Goal: Task Accomplishment & Management: Manage account settings

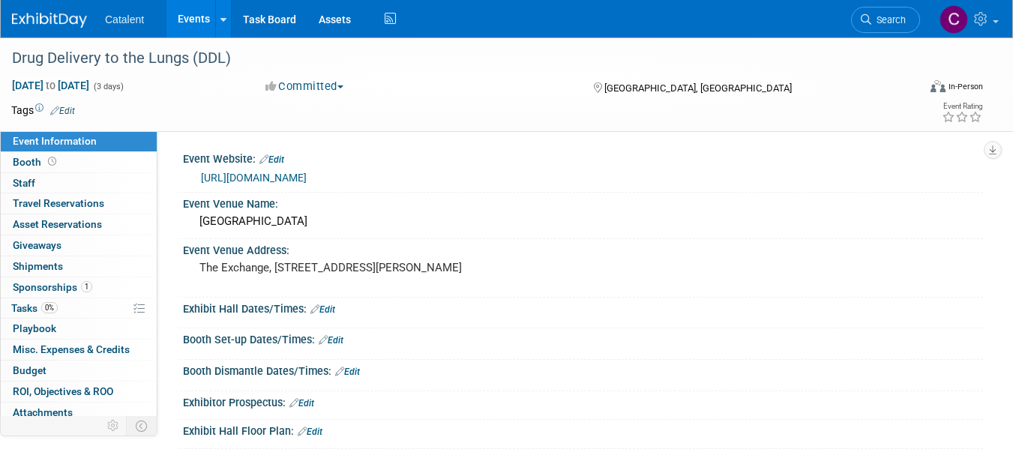
click at [58, 6] on div at bounding box center [58, 14] width 93 height 28
click at [57, 19] on img at bounding box center [49, 20] width 75 height 15
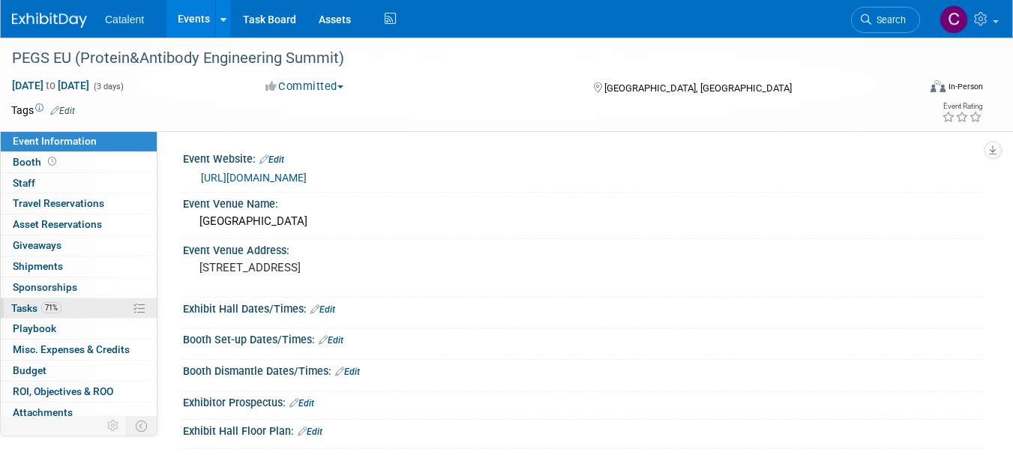
click at [95, 310] on link "71% Tasks 71%" at bounding box center [79, 308] width 156 height 20
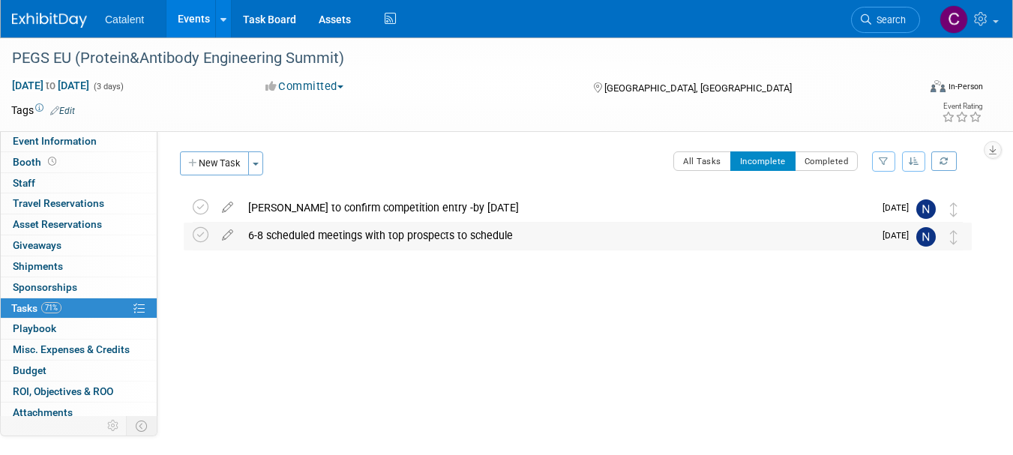
click at [361, 236] on div "6-8 scheduled meetings with top prospects to schedule" at bounding box center [557, 235] width 633 height 25
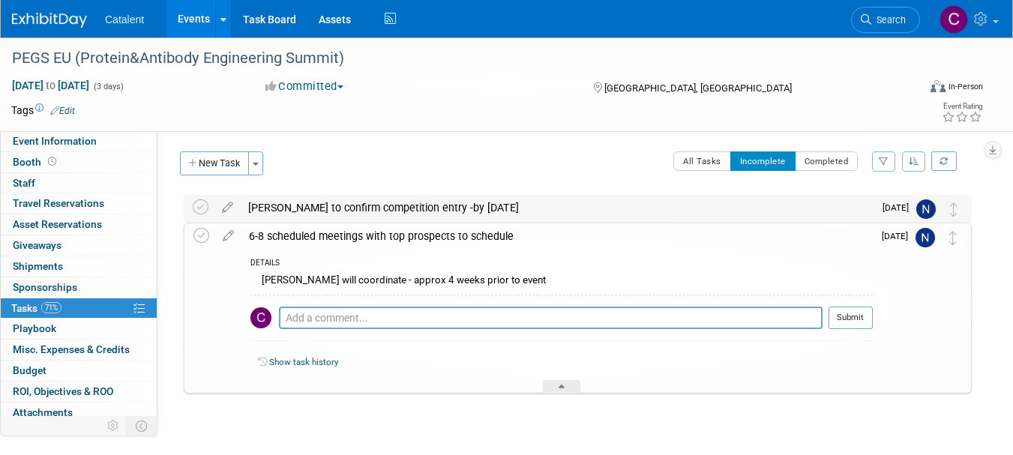
click at [369, 204] on div "[PERSON_NAME] to confirm competition entry -by [DATE]" at bounding box center [557, 207] width 633 height 25
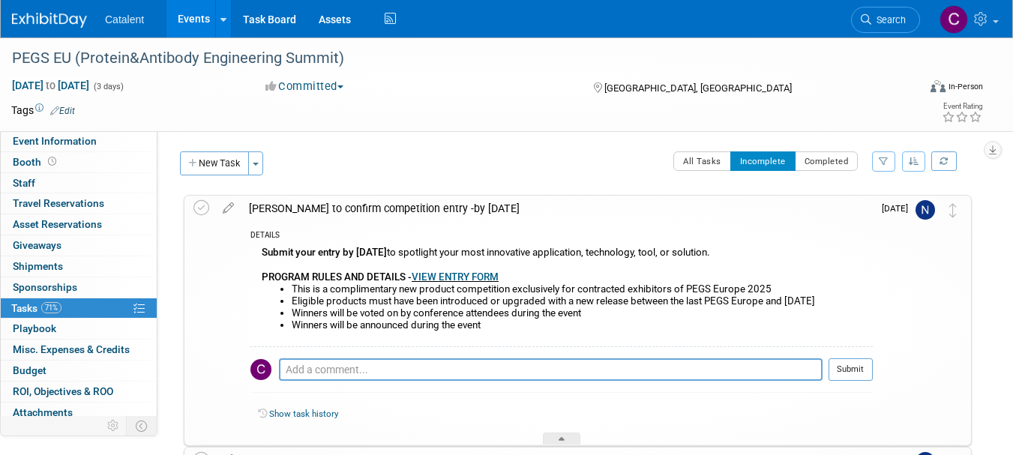
click at [43, 21] on img at bounding box center [49, 20] width 75 height 15
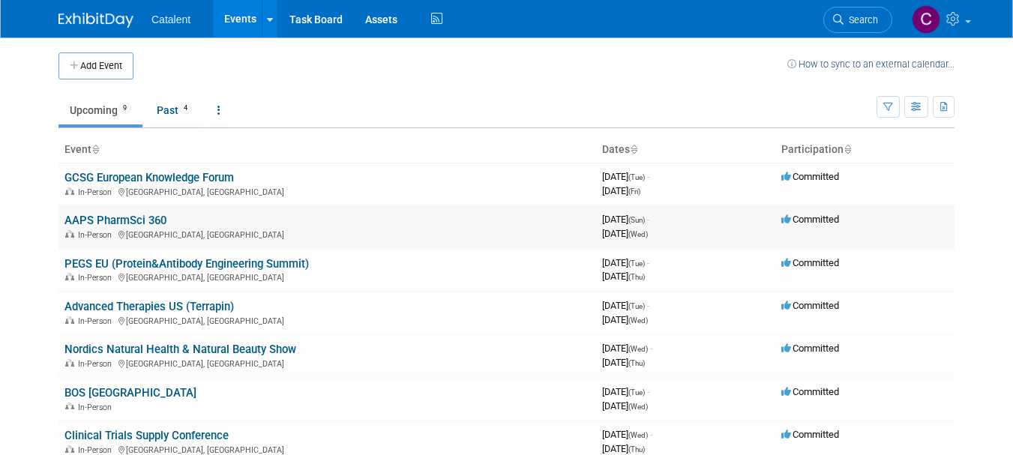
click at [131, 219] on link "AAPS PharmSci 360" at bounding box center [115, 220] width 102 height 13
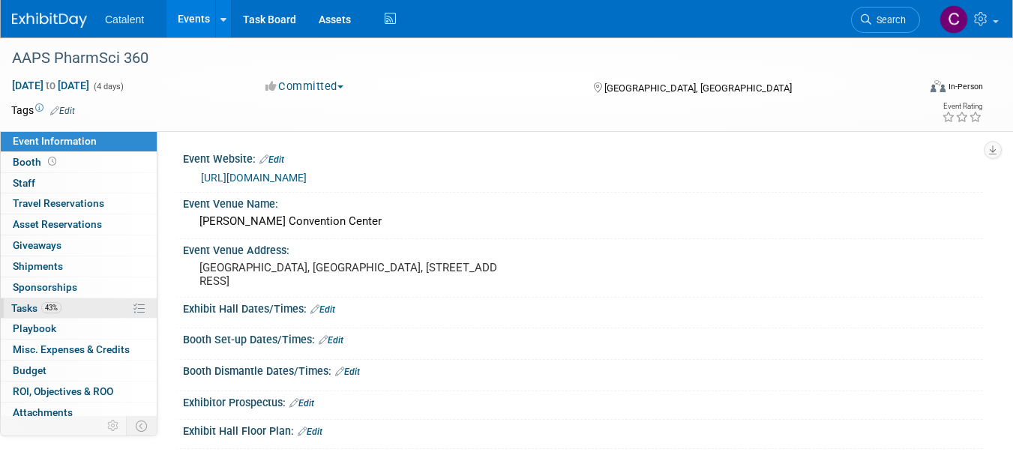
click at [79, 312] on link "43% Tasks 43%" at bounding box center [79, 308] width 156 height 20
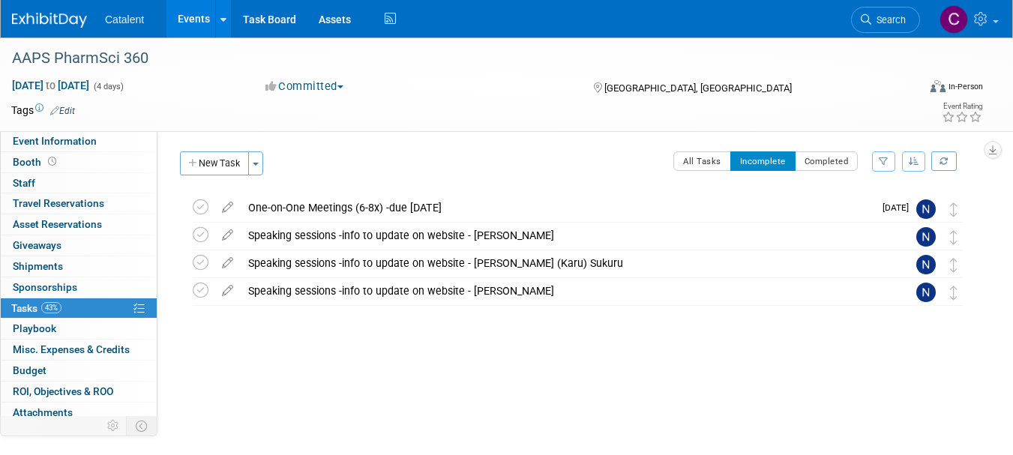
click at [54, 16] on img at bounding box center [49, 20] width 75 height 15
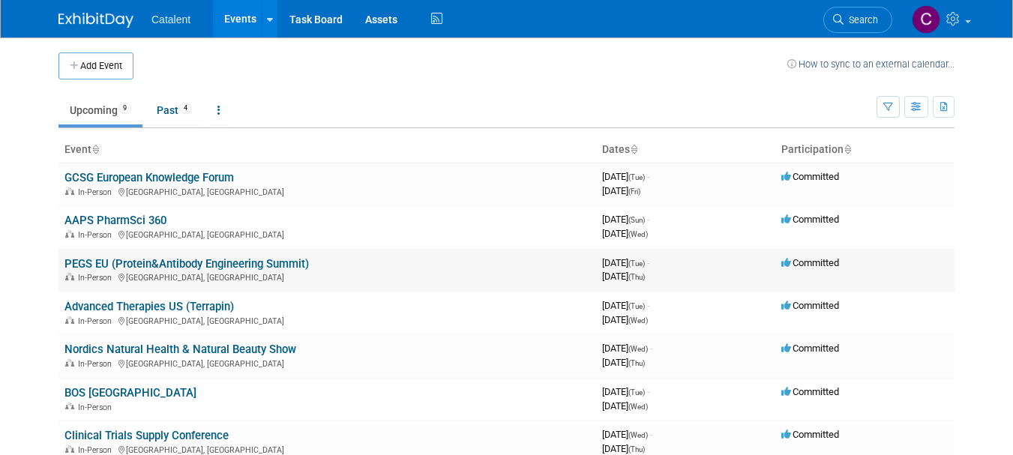
click at [126, 266] on link "PEGS EU (Protein&Antibody Engineering Summit)" at bounding box center [186, 263] width 244 height 13
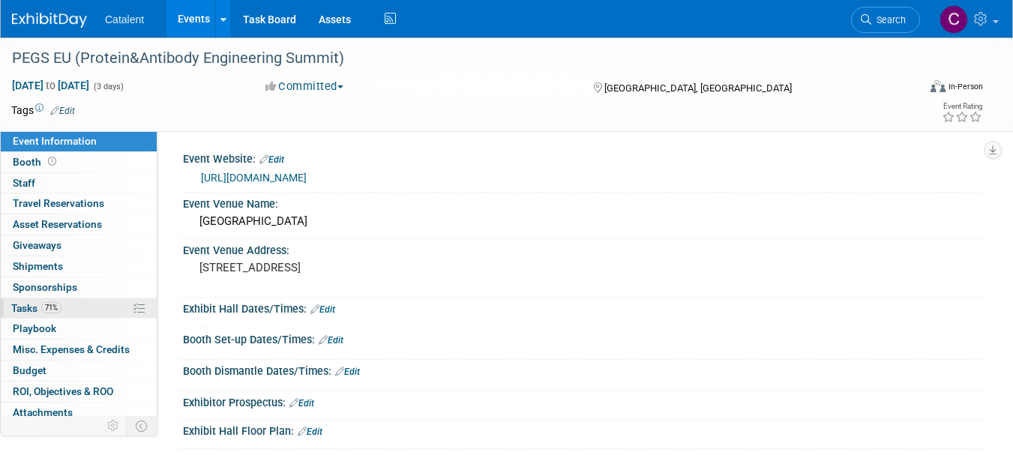
click at [67, 314] on link "71% Tasks 71%" at bounding box center [79, 308] width 156 height 20
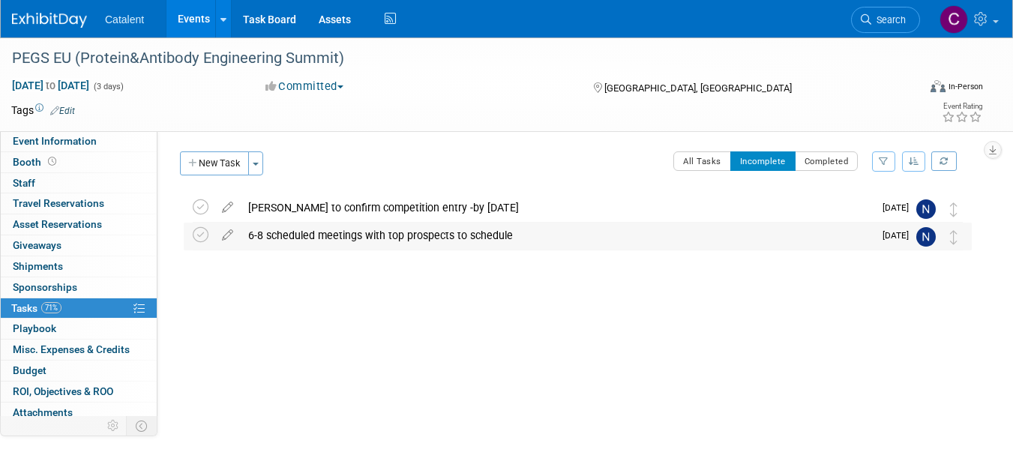
click at [395, 226] on div "6-8 scheduled meetings with top prospects to schedule" at bounding box center [557, 235] width 633 height 25
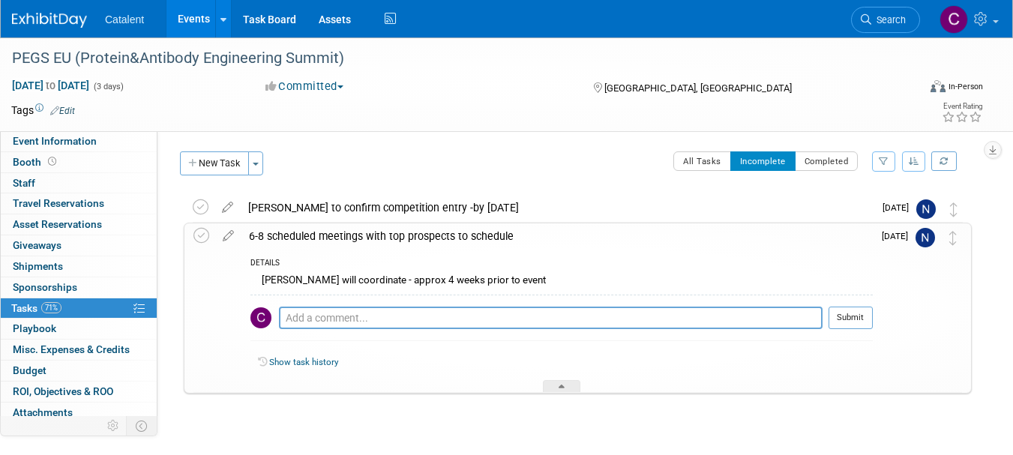
click at [382, 280] on div "[PERSON_NAME] will coordinate - approx 4 weeks prior to event" at bounding box center [561, 282] width 622 height 23
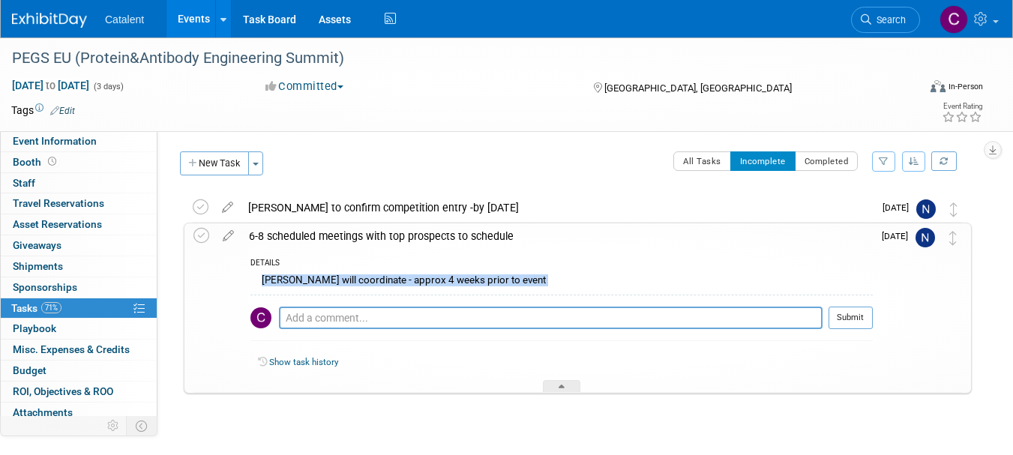
click at [382, 280] on div "[PERSON_NAME] will coordinate - approx 4 weeks prior to event" at bounding box center [561, 282] width 622 height 23
copy div "[PERSON_NAME] will coordinate - approx 4 weeks prior to event"
click at [46, 17] on img at bounding box center [49, 20] width 75 height 15
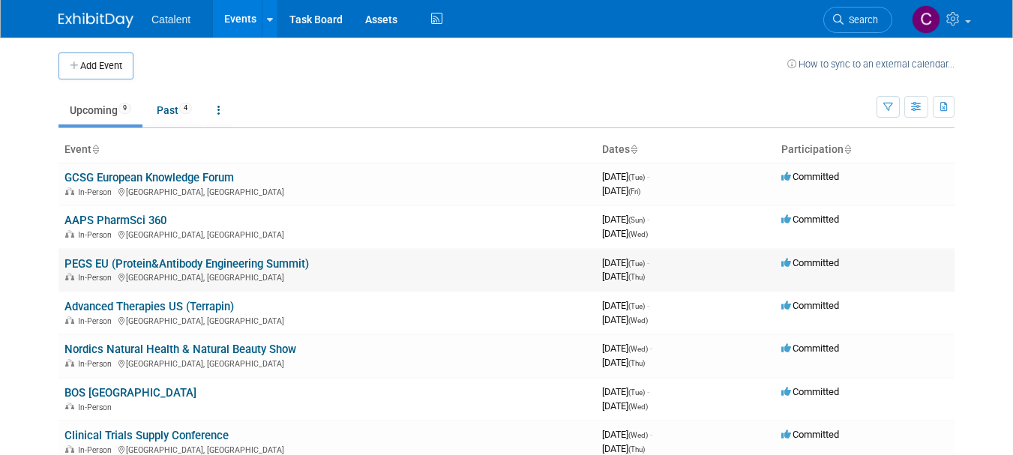
click at [136, 263] on link "PEGS EU (Protein&Antibody Engineering Summit)" at bounding box center [186, 263] width 244 height 13
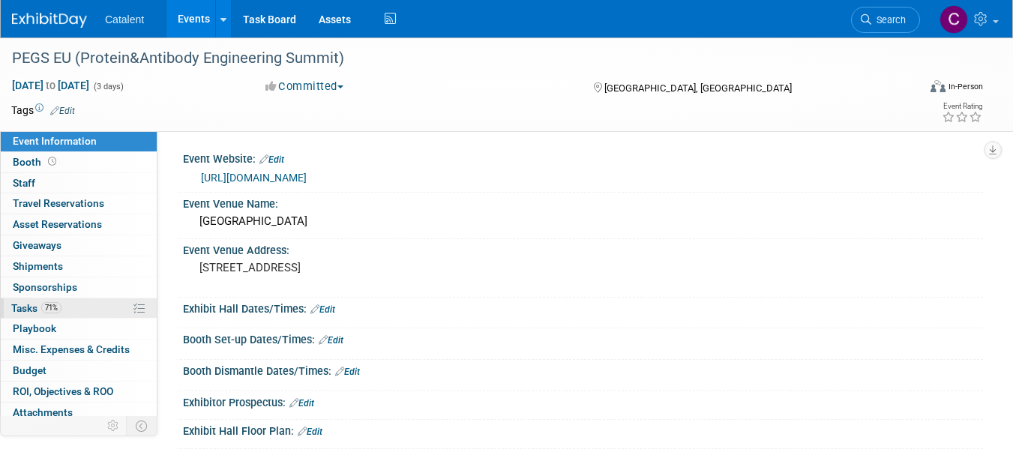
click at [94, 302] on link "71% Tasks 71%" at bounding box center [79, 308] width 156 height 20
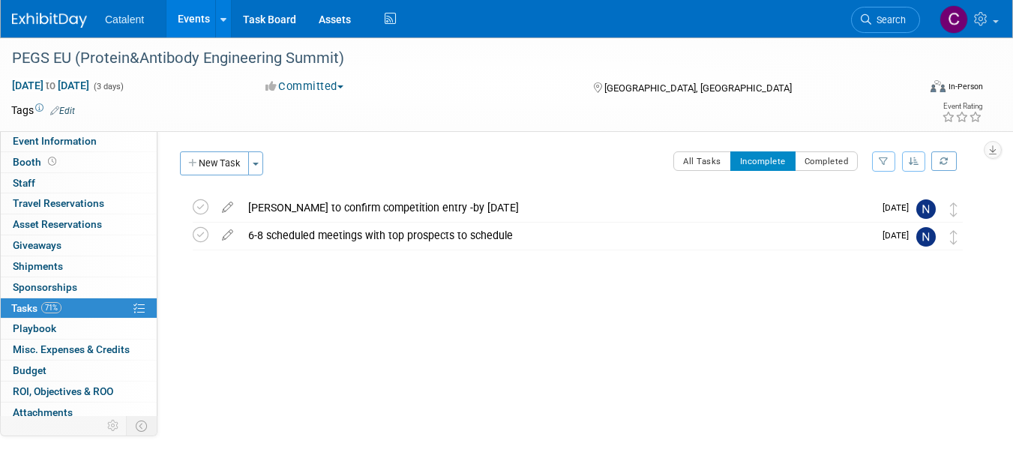
click at [30, 21] on img at bounding box center [49, 20] width 75 height 15
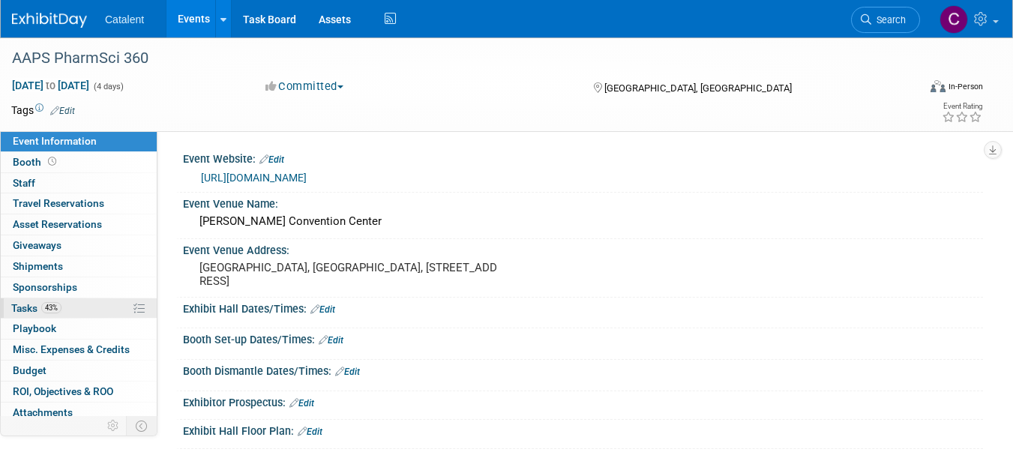
click at [86, 304] on link "43% Tasks 43%" at bounding box center [79, 308] width 156 height 20
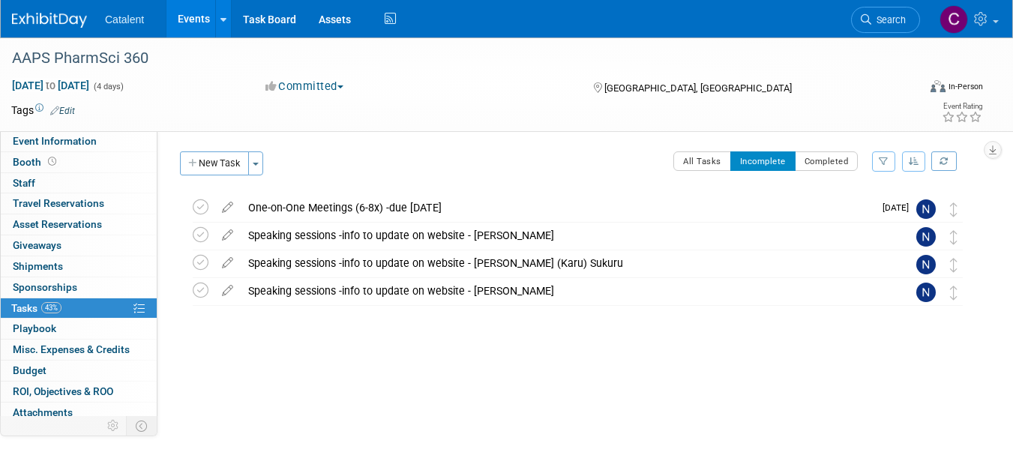
click at [40, 10] on link at bounding box center [58, 13] width 93 height 12
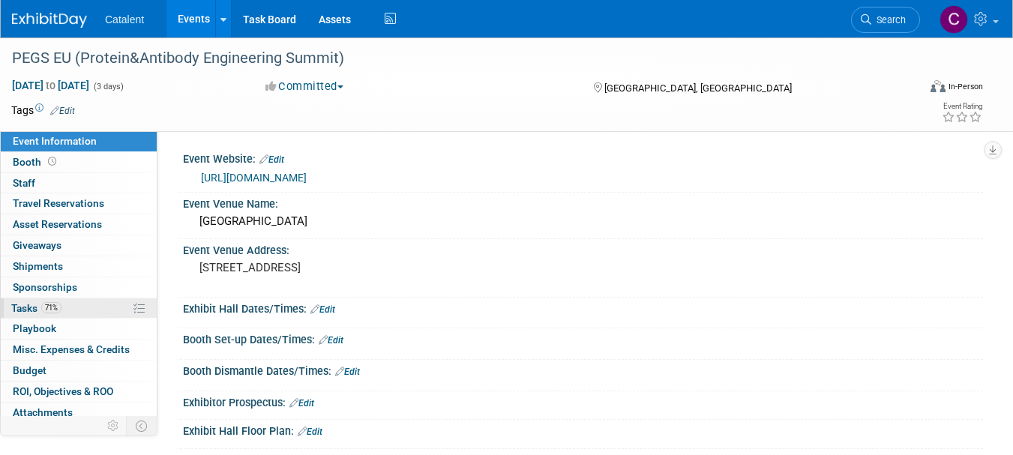
click at [88, 312] on link "71% Tasks 71%" at bounding box center [79, 308] width 156 height 20
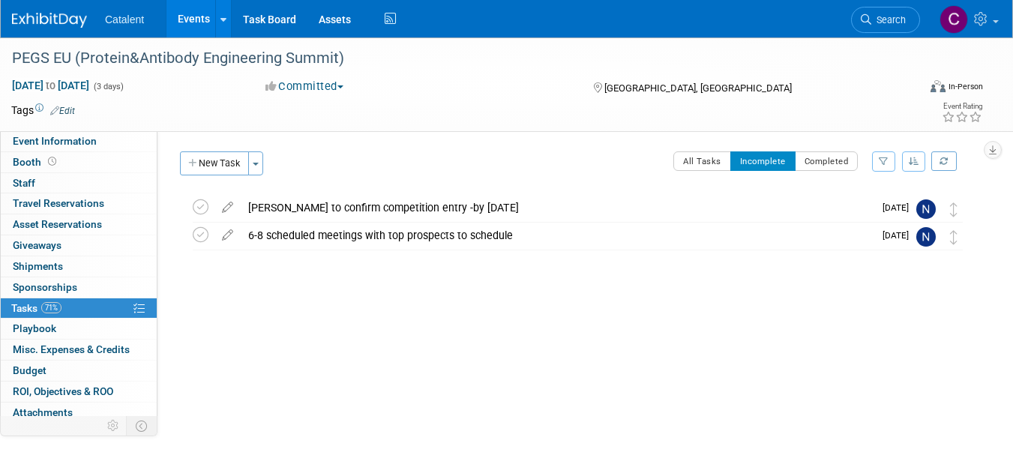
click at [54, 19] on img at bounding box center [49, 20] width 75 height 15
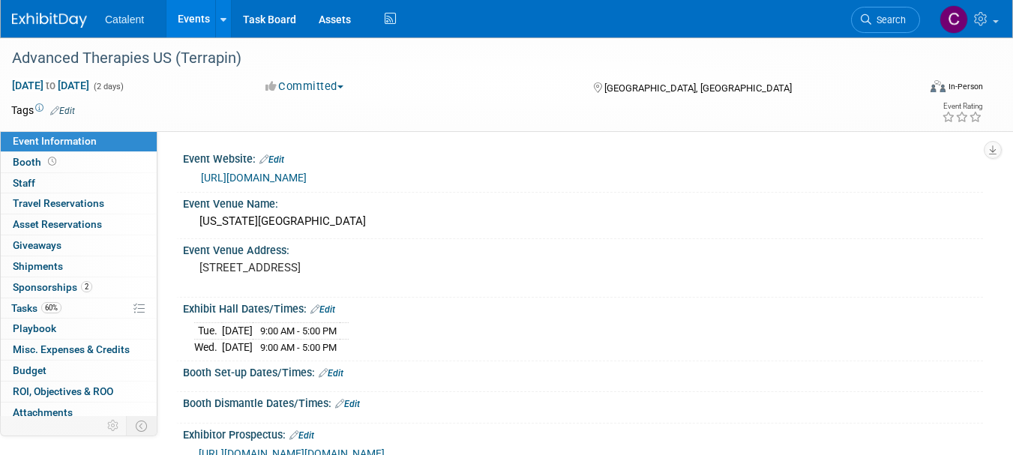
click at [71, 313] on link "60% Tasks 60%" at bounding box center [79, 308] width 156 height 20
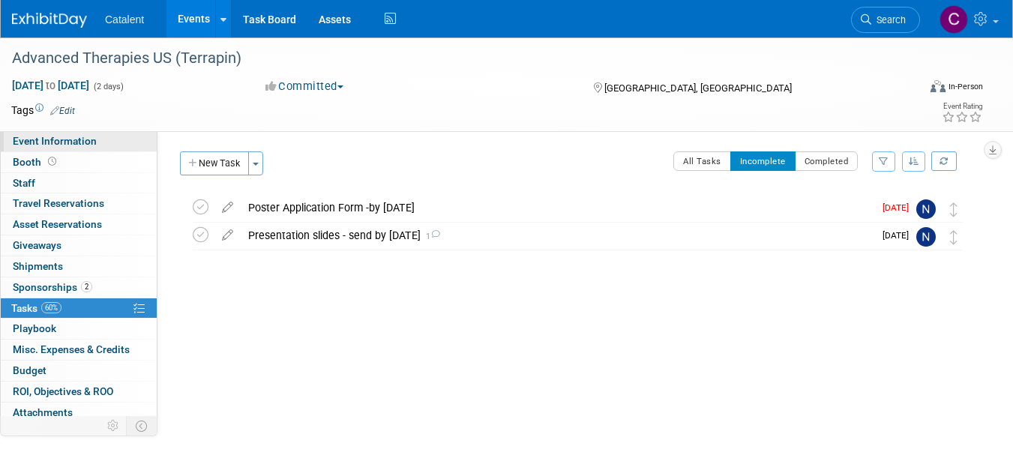
click at [80, 142] on span "Event Information" at bounding box center [55, 141] width 84 height 12
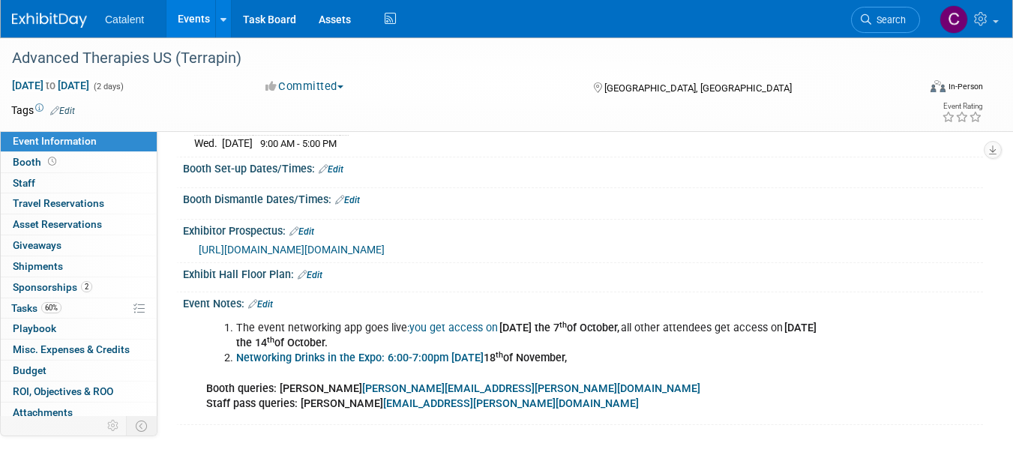
scroll to position [217, 0]
click at [66, 312] on link "60% Tasks 60%" at bounding box center [79, 308] width 156 height 20
